Goal: Task Accomplishment & Management: Use online tool/utility

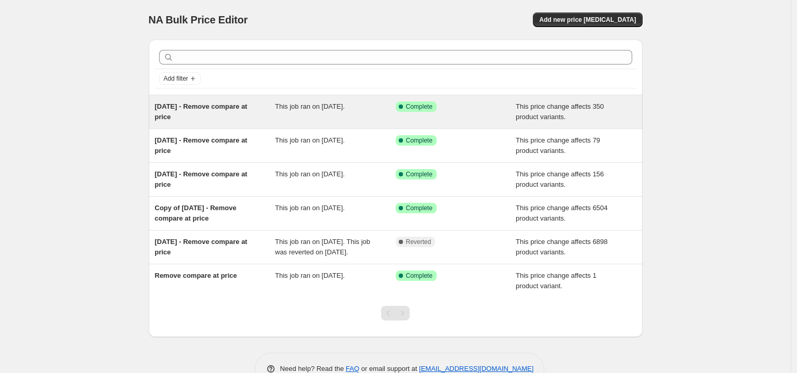
click at [303, 122] on div "This job ran on [DATE]." at bounding box center [335, 111] width 121 height 21
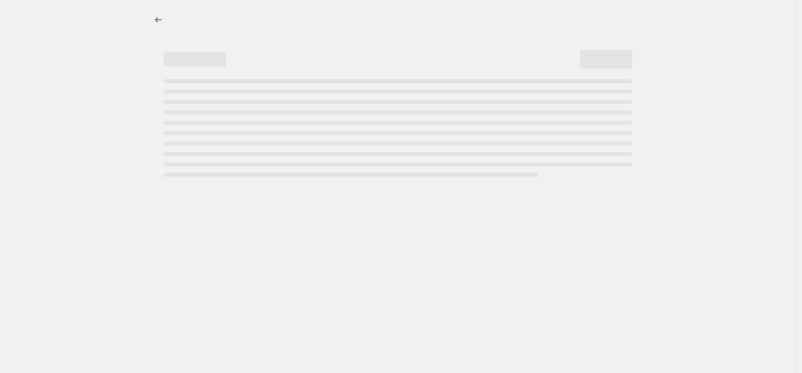
select select "no_change"
select select "remove"
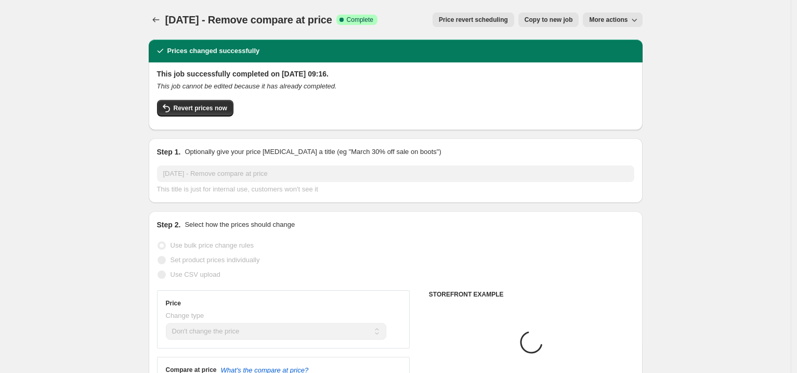
select select "collection"
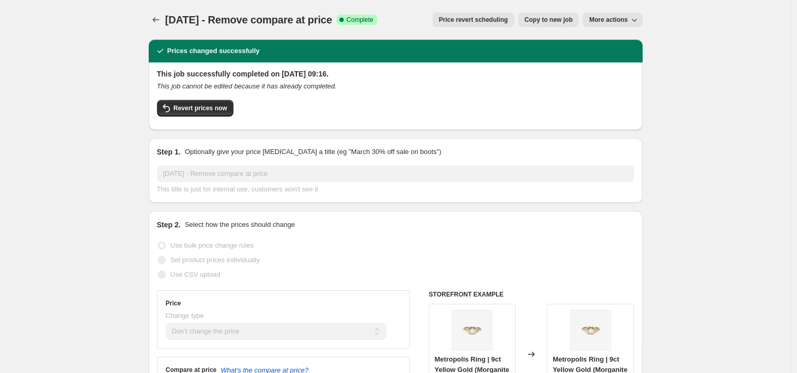
click at [561, 23] on span "Copy to new job" at bounding box center [548, 20] width 48 height 8
select select "no_change"
select select "remove"
select select "collection"
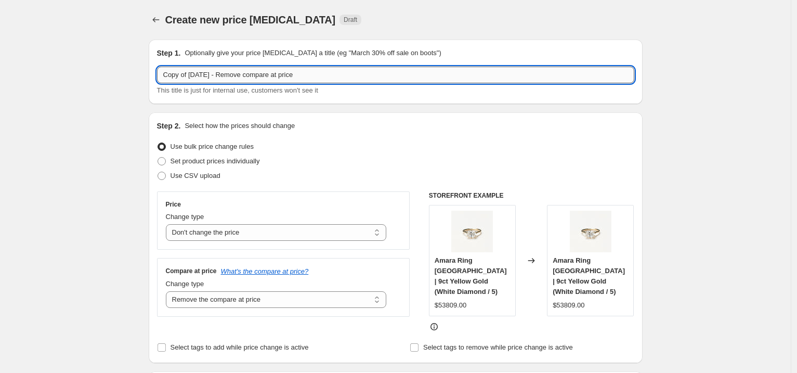
click at [229, 75] on input "Copy of [DATE] - Remove compare at price" at bounding box center [395, 75] width 477 height 17
drag, startPoint x: 205, startPoint y: 77, endPoint x: 219, endPoint y: 80, distance: 14.4
click at [206, 77] on input "[DATE] - Remove compare at price" at bounding box center [395, 75] width 477 height 17
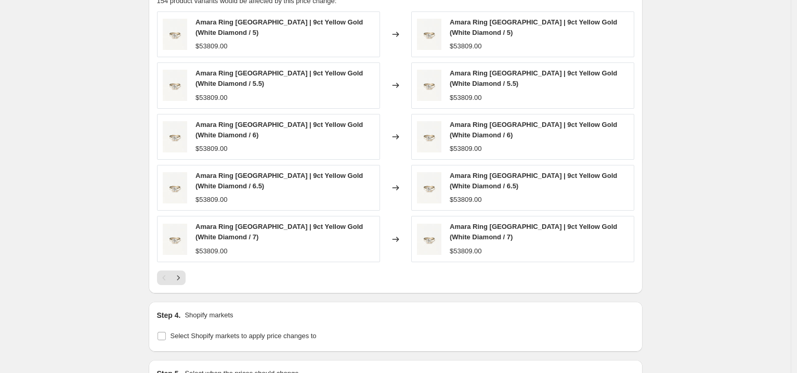
scroll to position [734, 0]
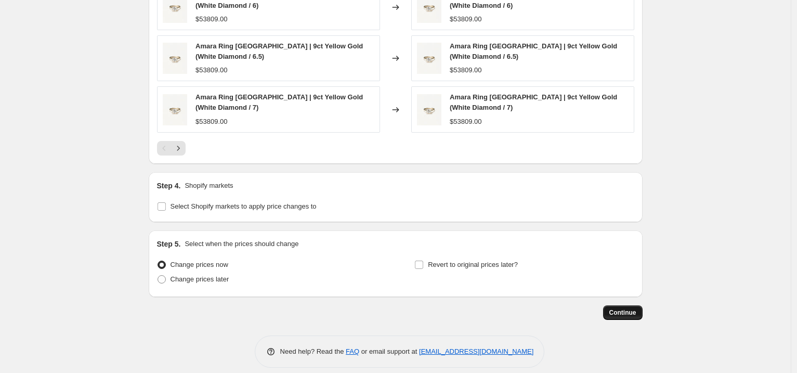
type input "[DATE] - Amara East West Remove compare at price"
click at [632, 308] on span "Continue" at bounding box center [622, 312] width 27 height 8
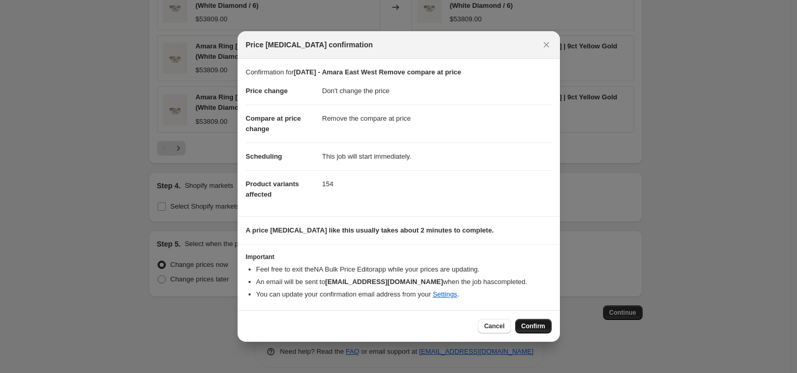
click at [525, 329] on span "Confirm" at bounding box center [533, 326] width 24 height 8
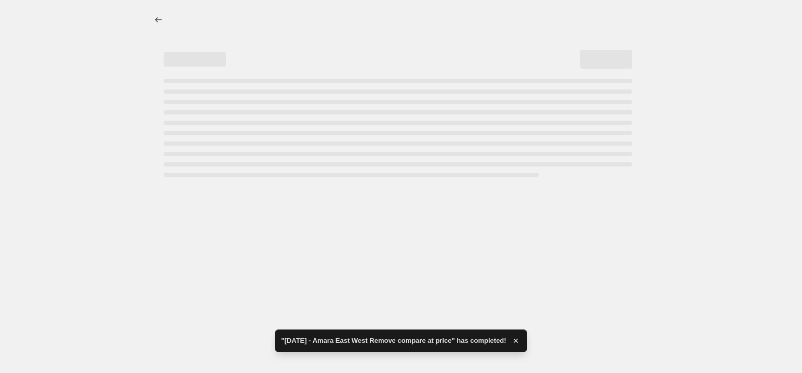
select select "no_change"
select select "remove"
select select "collection"
